Goal: Find specific page/section: Find specific page/section

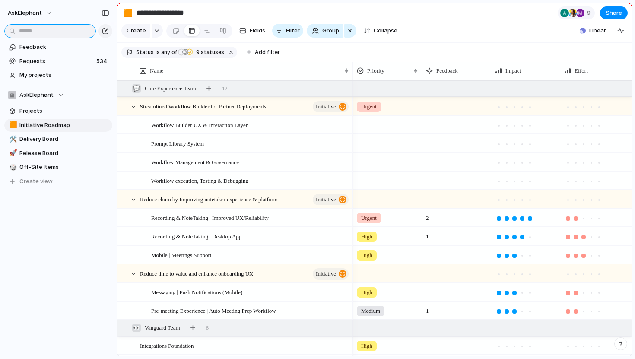
click at [68, 31] on input "text" at bounding box center [50, 31] width 92 height 14
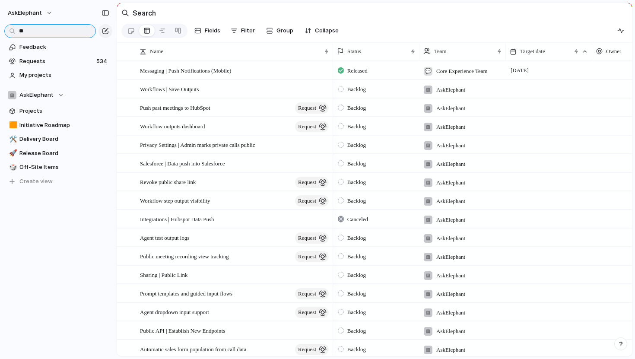
type input "*"
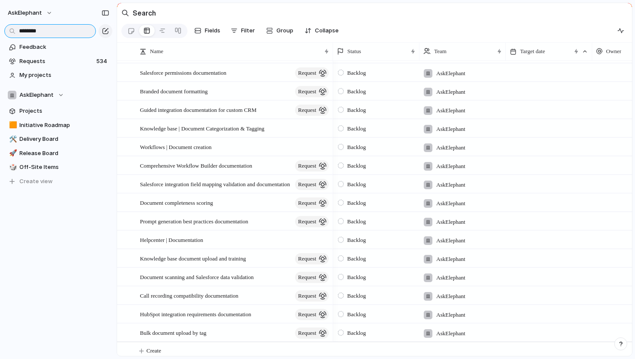
scroll to position [32, 0]
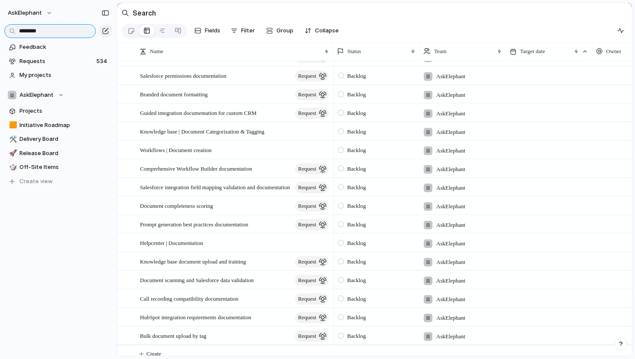
type input "********"
